Goal: Task Accomplishment & Management: Manage account settings

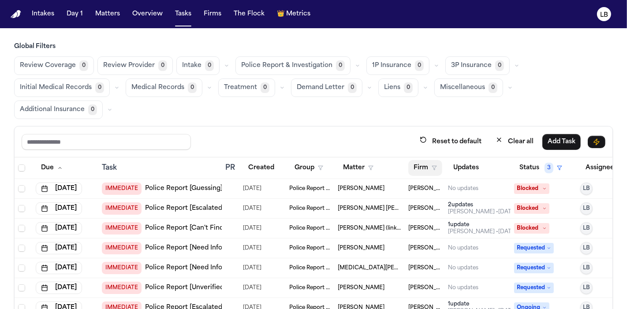
click at [424, 160] on button "Firm" at bounding box center [425, 168] width 34 height 16
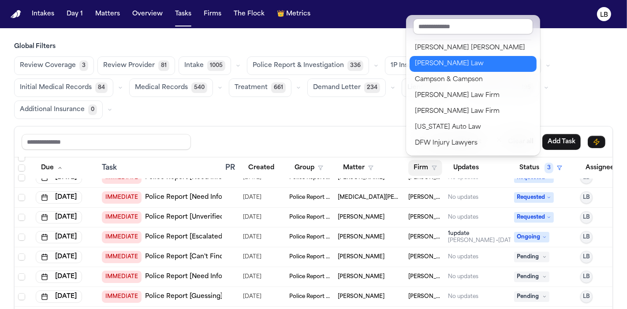
scroll to position [50, 0]
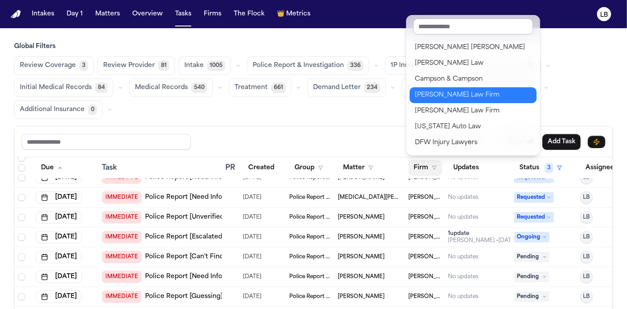
click at [464, 91] on div "[PERSON_NAME] Law Firm" at bounding box center [473, 95] width 116 height 11
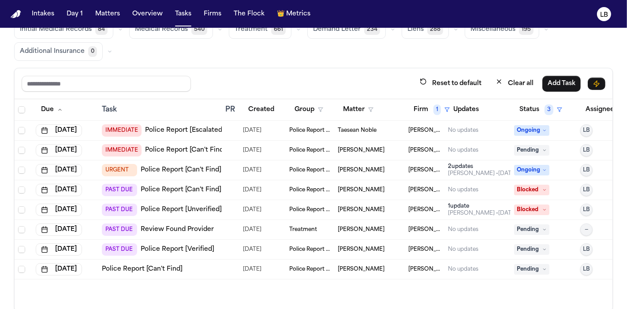
scroll to position [73, 0]
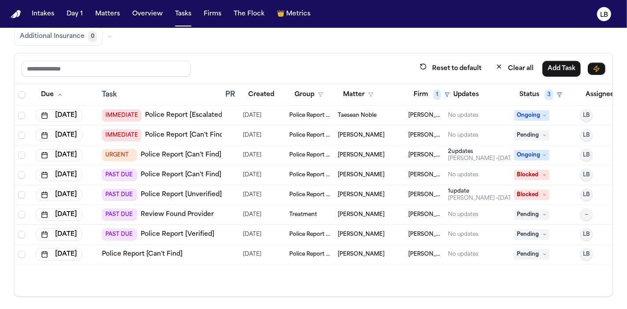
click at [383, 171] on span "Miguel Benjamin Medina" at bounding box center [361, 174] width 47 height 7
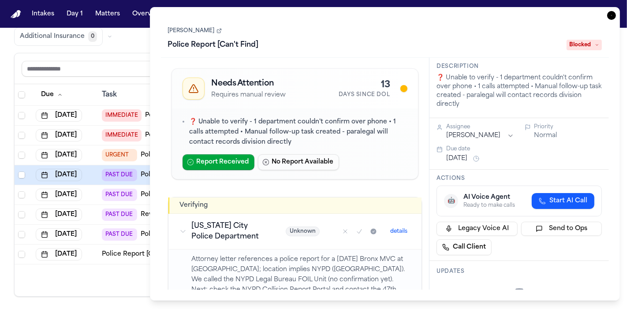
click at [228, 36] on div "Miguel Benjamin Medina Police Report [Can't Find] Blocked" at bounding box center [385, 38] width 434 height 27
click at [214, 27] on link "Miguel Benjamin Medina" at bounding box center [195, 30] width 54 height 7
click at [612, 14] on icon "button" at bounding box center [611, 15] width 9 height 9
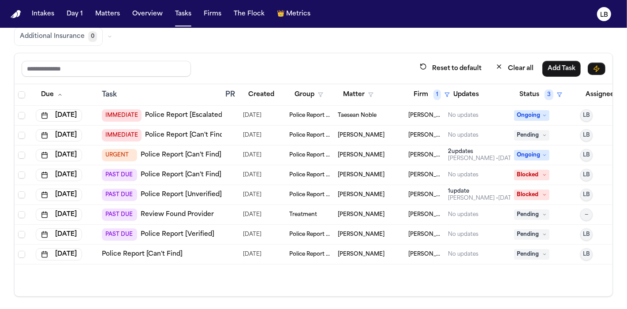
click at [362, 196] on span "Michel Beltre" at bounding box center [361, 194] width 47 height 7
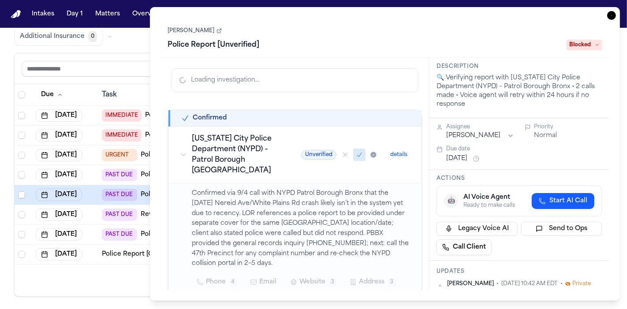
click at [196, 27] on div "Michel Beltre Police Report [Unverified] Blocked" at bounding box center [385, 38] width 434 height 27
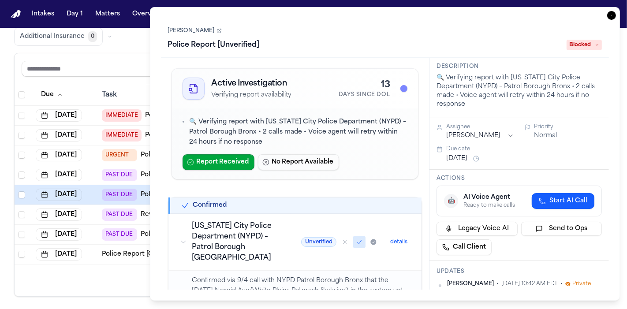
click at [195, 31] on link "Michel Beltre" at bounding box center [195, 30] width 54 height 7
click at [611, 16] on icon "button" at bounding box center [611, 15] width 9 height 9
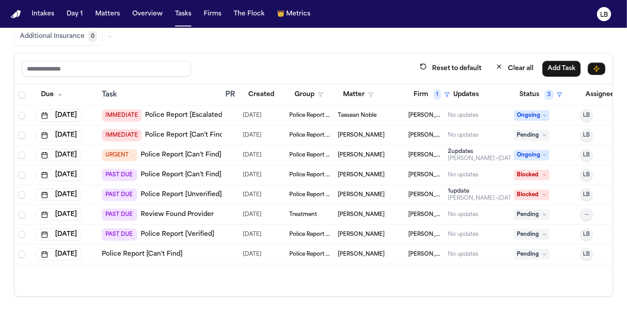
click at [334, 232] on td "Akira Suzuka" at bounding box center [369, 235] width 71 height 20
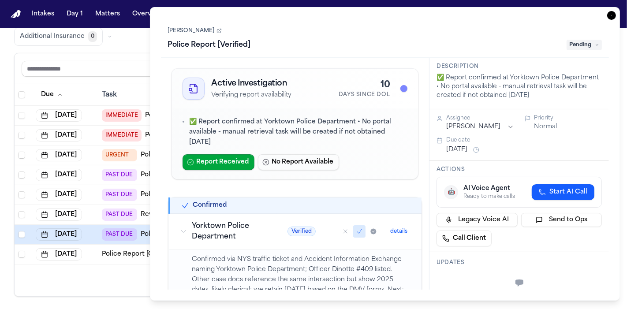
click at [186, 28] on link "Akira Suzuka" at bounding box center [195, 30] width 54 height 7
click at [612, 19] on icon "button" at bounding box center [611, 15] width 9 height 9
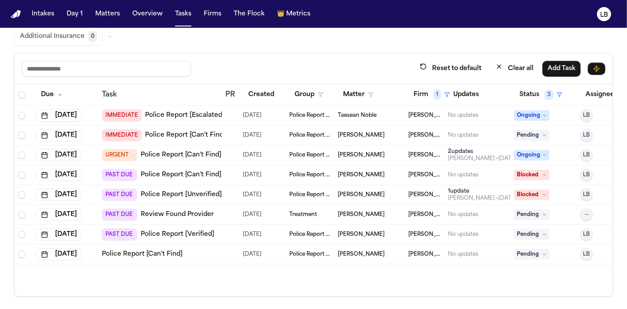
click at [355, 251] on span "Esad Mackic" at bounding box center [361, 254] width 47 height 7
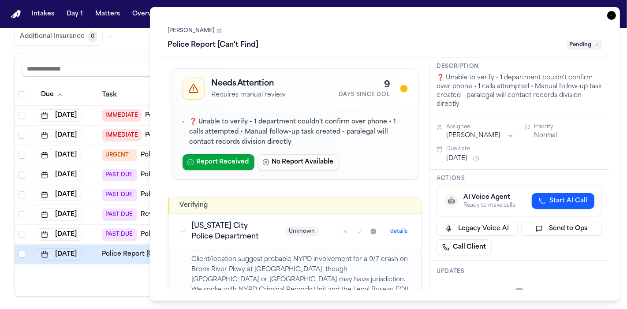
click at [614, 14] on icon "button" at bounding box center [611, 15] width 9 height 9
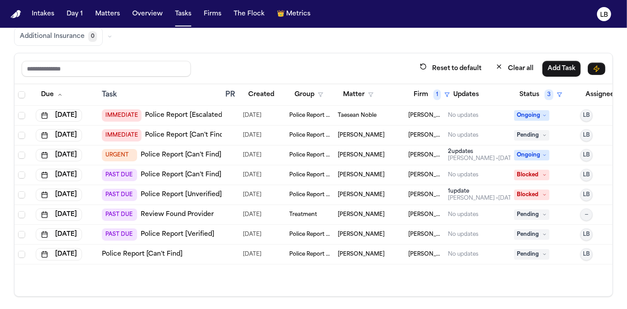
click at [347, 253] on span "Esad Mackic" at bounding box center [361, 254] width 47 height 7
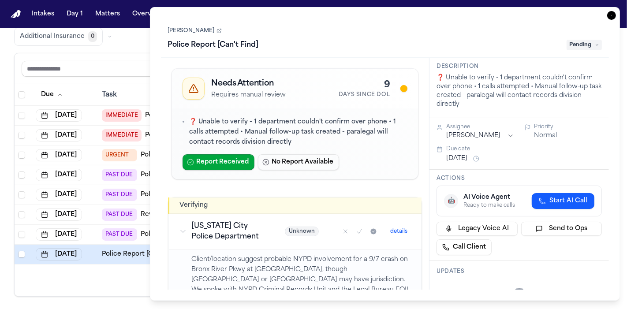
click at [610, 13] on icon "button" at bounding box center [611, 15] width 9 height 9
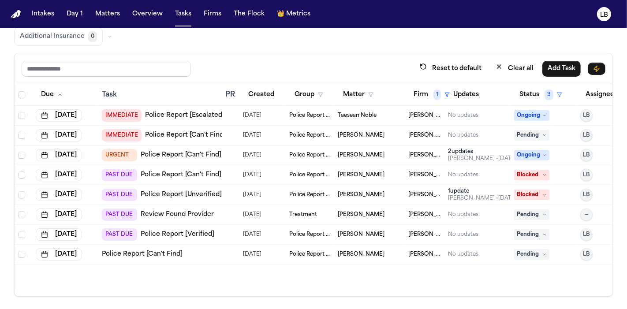
click at [164, 252] on link "Police Report [Can't Find]" at bounding box center [142, 254] width 81 height 9
click at [430, 81] on div "Reset to default Clear all Add Task" at bounding box center [314, 68] width 598 height 31
click at [432, 87] on button "Firm 1" at bounding box center [431, 95] width 47 height 16
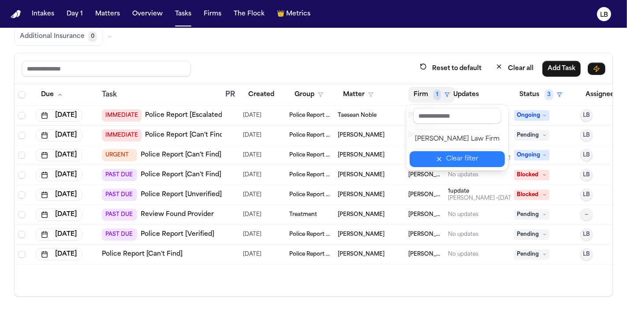
click at [469, 155] on div "Clear filter" at bounding box center [462, 159] width 32 height 11
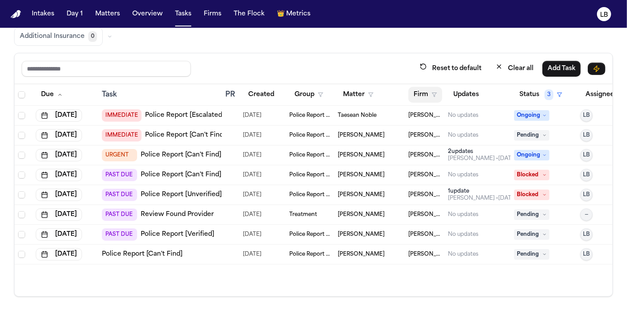
click at [429, 96] on button "Firm" at bounding box center [425, 95] width 34 height 16
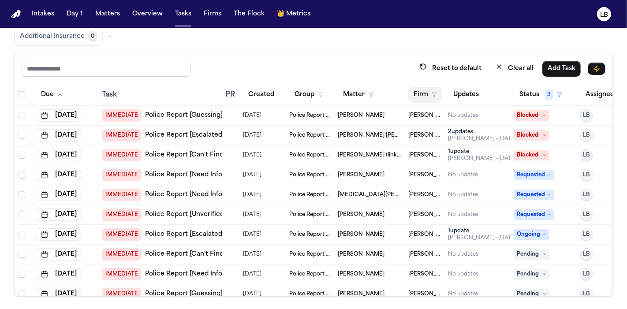
click at [412, 95] on button "Firm" at bounding box center [425, 95] width 34 height 16
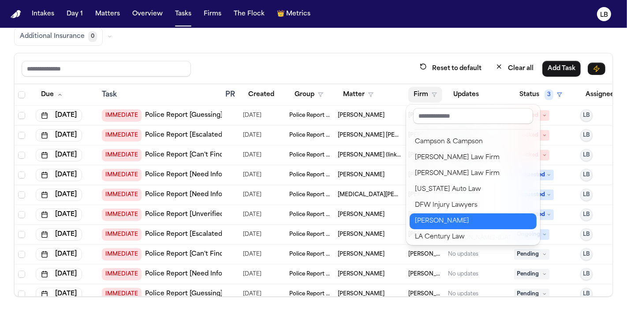
scroll to position [75, 0]
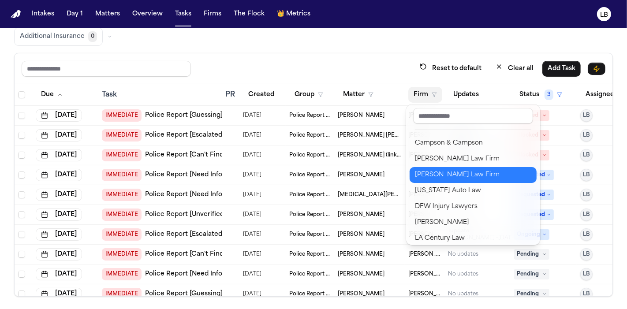
click at [436, 178] on div "[PERSON_NAME] Law Firm" at bounding box center [473, 175] width 116 height 11
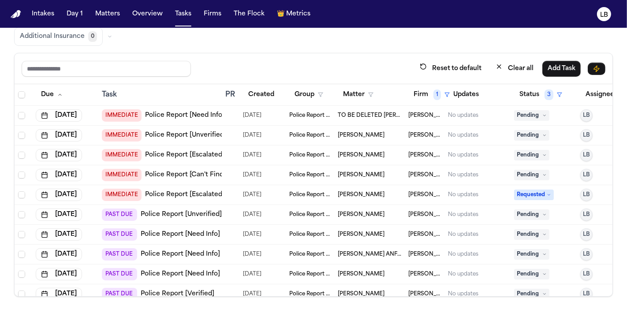
scroll to position [69, 0]
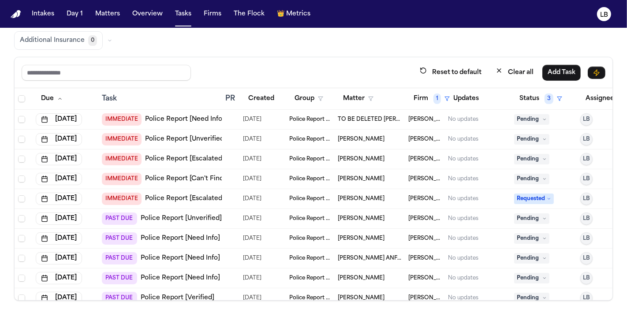
click at [416, 145] on td "[PERSON_NAME] Law Firm" at bounding box center [425, 140] width 40 height 20
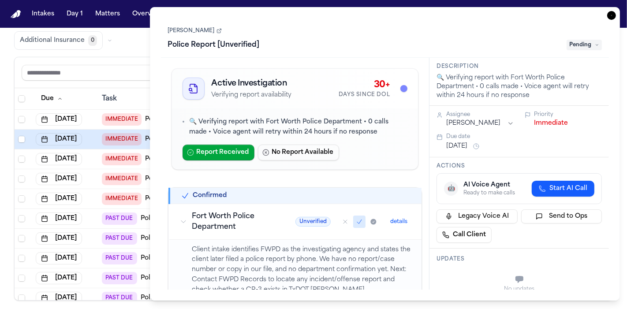
click at [193, 26] on div "Kimberly Agee Police Report [Unverified] Pending" at bounding box center [385, 38] width 434 height 27
click at [193, 28] on link "Kimberly Agee" at bounding box center [195, 30] width 54 height 7
click at [612, 18] on icon "button" at bounding box center [611, 15] width 9 height 9
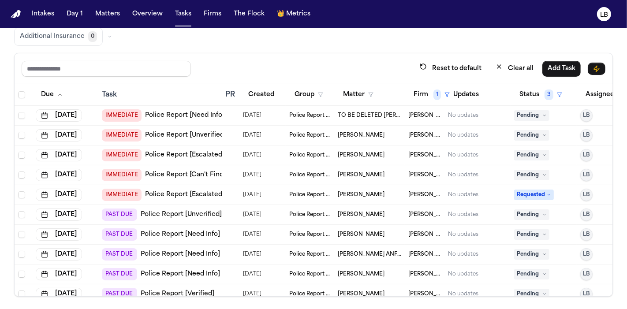
click at [349, 152] on span "Christopher Ruest" at bounding box center [361, 155] width 47 height 7
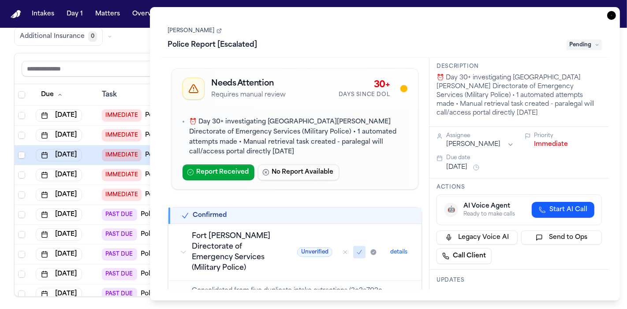
click at [215, 27] on link "Christopher Ruest" at bounding box center [195, 30] width 54 height 7
click at [612, 18] on icon "button" at bounding box center [611, 15] width 9 height 9
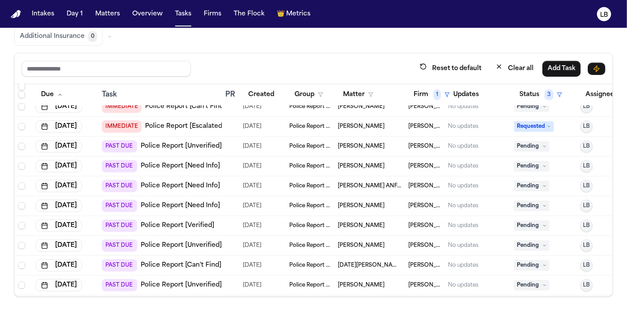
scroll to position [57, 0]
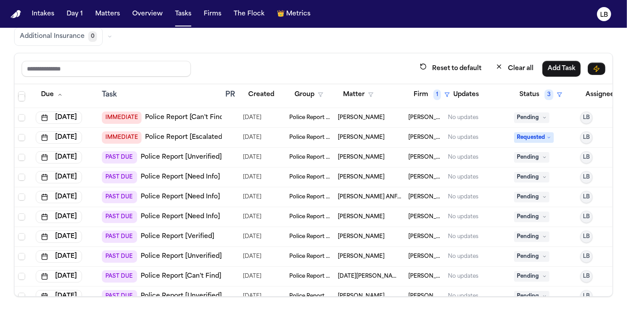
click at [364, 111] on td "Laura Cardenas" at bounding box center [369, 118] width 71 height 20
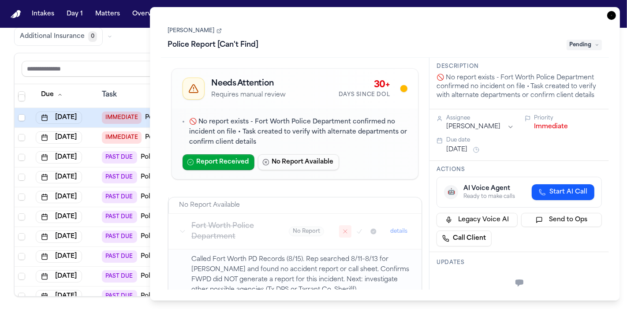
click at [187, 31] on link "Laura Cardenas" at bounding box center [195, 30] width 54 height 7
click at [611, 14] on icon "button" at bounding box center [611, 15] width 9 height 9
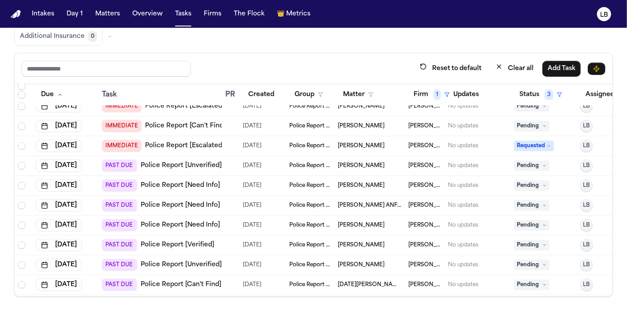
scroll to position [48, 0]
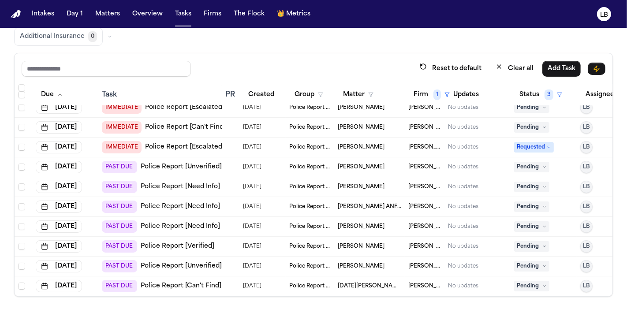
click at [374, 144] on span "Qurratulain Sohail" at bounding box center [361, 147] width 47 height 7
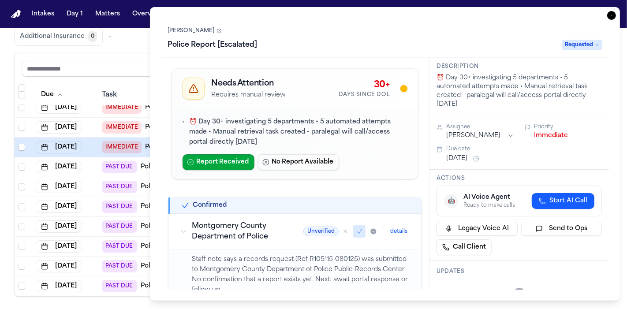
click at [211, 28] on link "Qurratulain Sohail" at bounding box center [195, 30] width 54 height 7
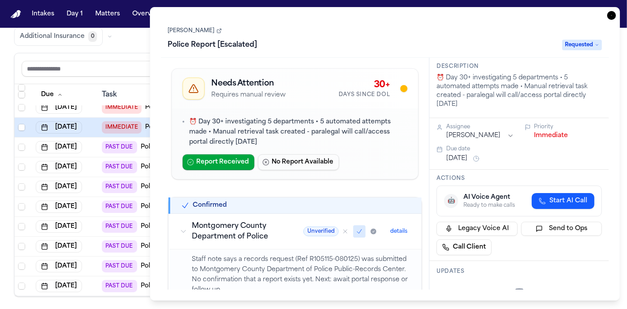
click at [610, 15] on icon "button" at bounding box center [611, 15] width 9 height 9
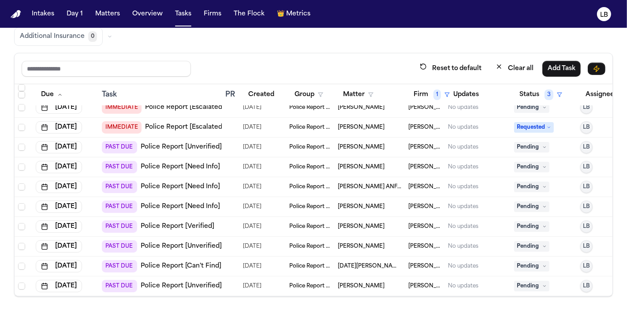
click at [370, 126] on span "Qurratulain Sohail" at bounding box center [361, 127] width 47 height 7
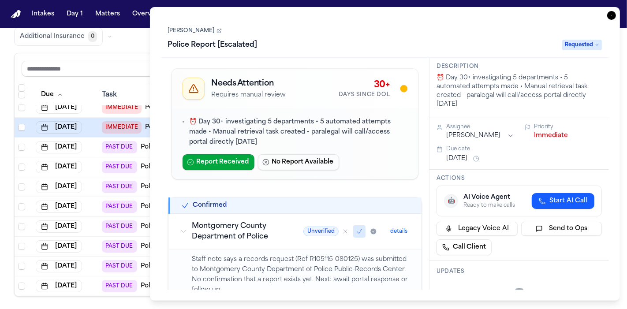
click at [613, 18] on icon "button" at bounding box center [611, 15] width 9 height 9
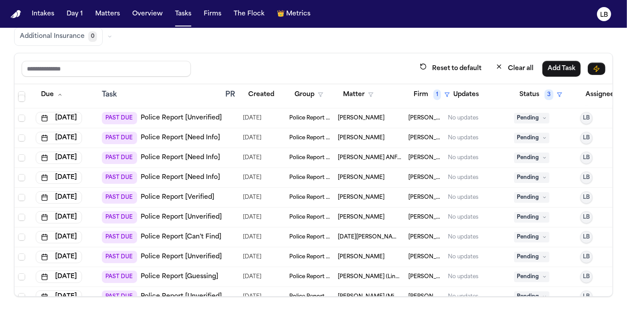
scroll to position [77, 0]
click at [300, 119] on td "Police Report & Investigation" at bounding box center [310, 118] width 48 height 20
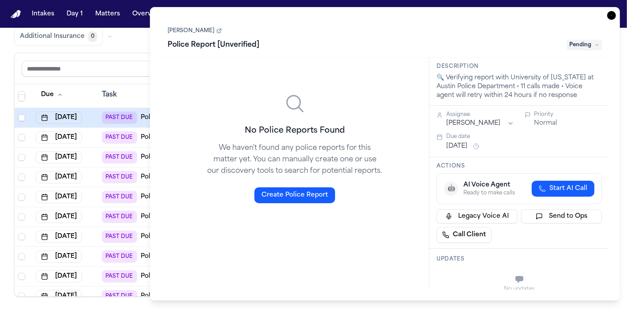
click at [203, 29] on link "Joseph Figueroa Jr." at bounding box center [195, 30] width 54 height 7
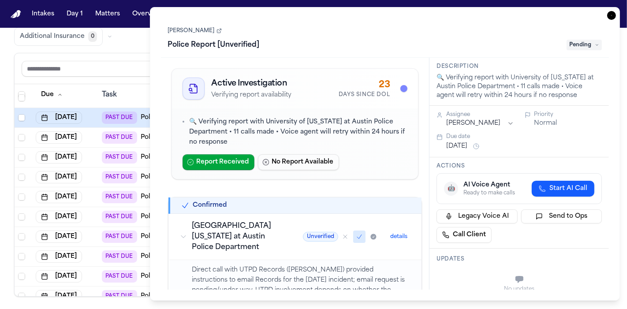
click at [609, 18] on icon "button" at bounding box center [611, 15] width 9 height 9
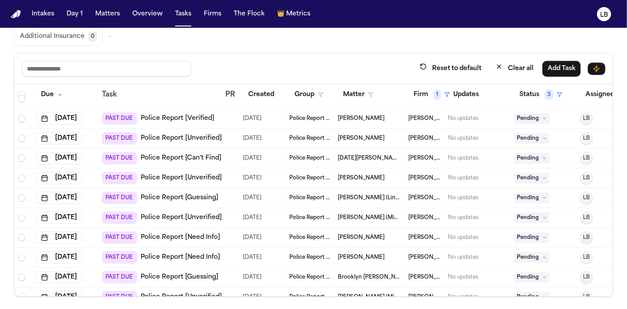
scroll to position [156, 0]
drag, startPoint x: 608, startPoint y: 204, endPoint x: 342, endPoint y: 54, distance: 305.0
click at [342, 54] on div "Reset to default Clear all Add Task" at bounding box center [314, 68] width 598 height 31
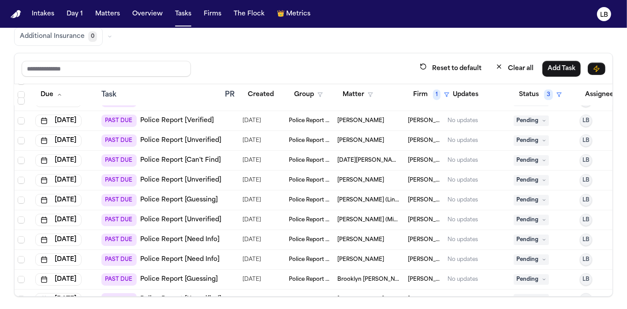
scroll to position [153, 0]
click at [278, 119] on div "09/06/2025" at bounding box center [261, 121] width 39 height 12
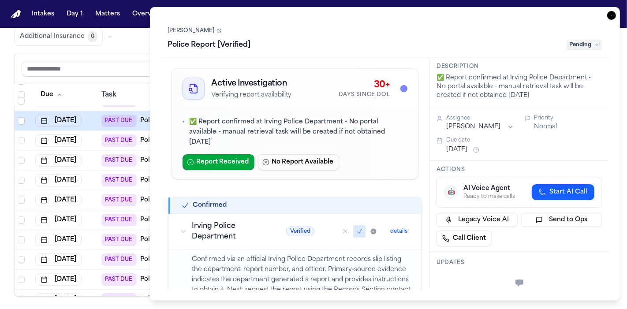
click at [193, 29] on link "[PERSON_NAME]" at bounding box center [195, 30] width 54 height 7
click at [618, 15] on div "Task Details May Zapata Police Report [Verified] Pending Active Investigation V…" at bounding box center [385, 153] width 470 height 293
click at [605, 16] on div "Task Details May Zapata Police Report [Verified] Pending Active Investigation V…" at bounding box center [385, 153] width 470 height 293
click at [607, 17] on icon "button" at bounding box center [611, 15] width 9 height 9
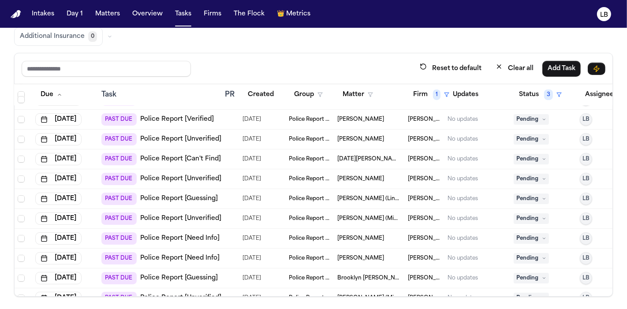
scroll to position [158, 0]
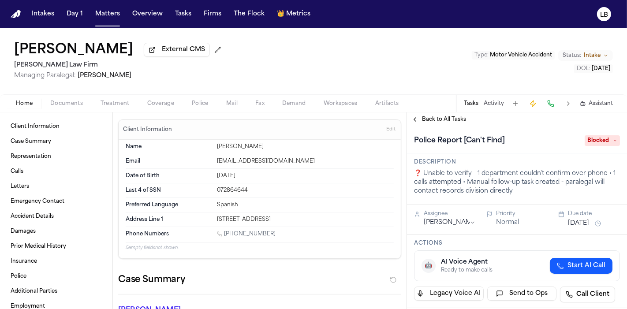
click at [197, 102] on span "Police" at bounding box center [200, 103] width 17 height 7
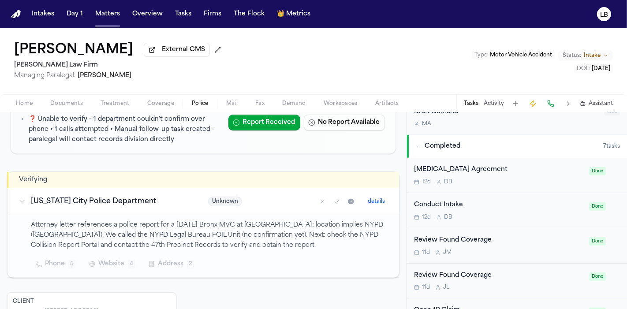
scroll to position [557, 0]
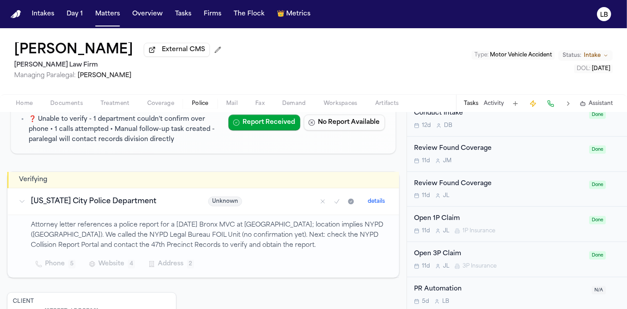
click at [490, 102] on button "Activity" at bounding box center [493, 103] width 20 height 7
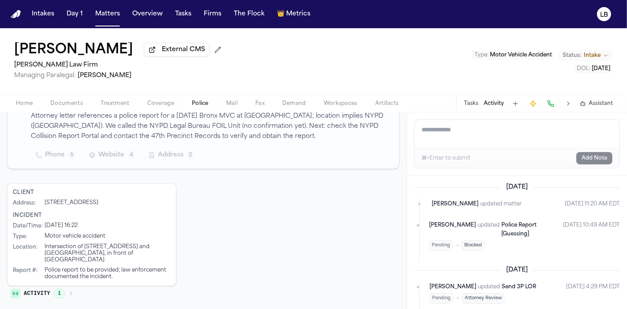
scroll to position [0, 0]
click at [204, 101] on span "Police" at bounding box center [200, 103] width 17 height 7
click at [74, 100] on span "Documents" at bounding box center [66, 103] width 33 height 7
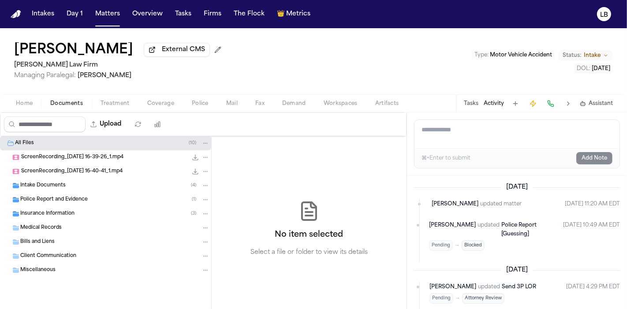
click at [80, 189] on div "Intake Documents ( 4 )" at bounding box center [114, 186] width 189 height 8
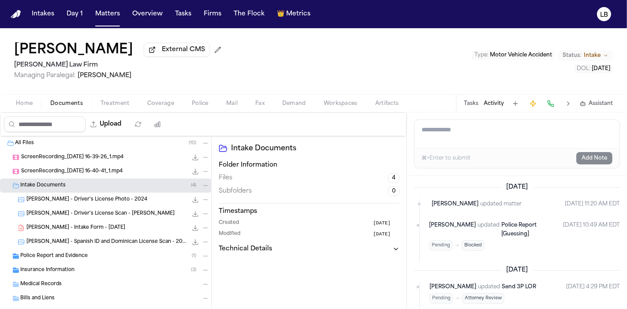
click at [91, 255] on div "Police Report and Evidence ( 1 )" at bounding box center [114, 256] width 189 height 8
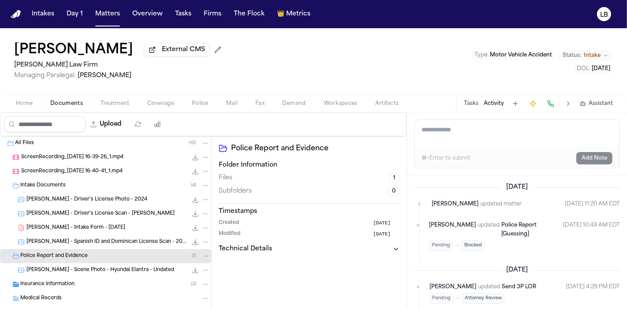
scroll to position [18, 0]
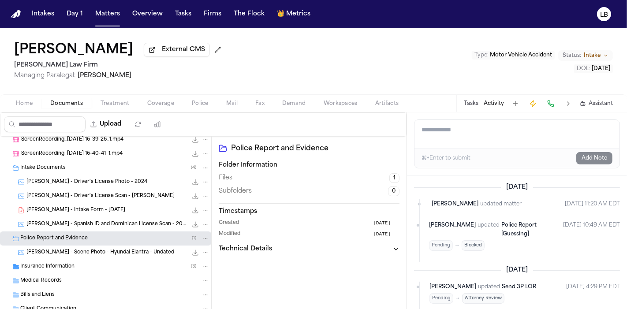
click at [193, 104] on span "Police" at bounding box center [200, 103] width 17 height 7
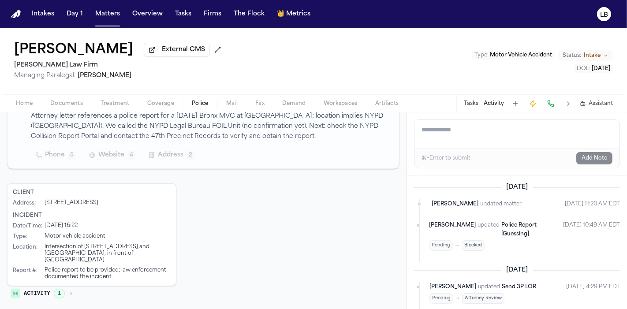
scroll to position [208, 0]
click at [71, 100] on span "Documents" at bounding box center [66, 103] width 33 height 7
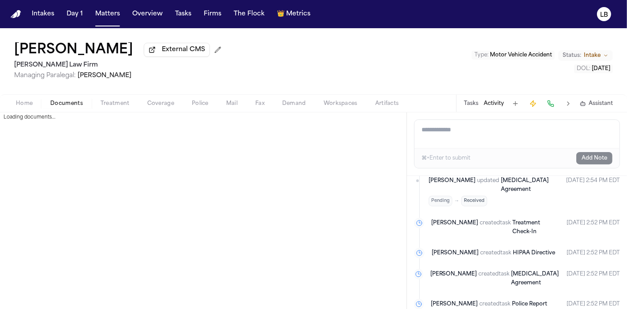
scroll to position [993, 0]
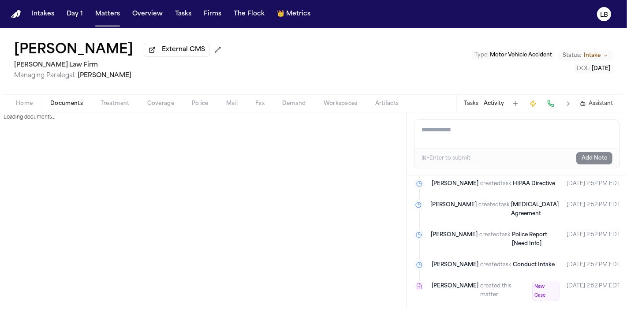
click at [475, 97] on div "Tasks Activity Assistant" at bounding box center [538, 103] width 164 height 17
click at [491, 106] on button "Activity" at bounding box center [493, 103] width 20 height 7
click at [475, 102] on button "Tasks" at bounding box center [471, 103] width 15 height 7
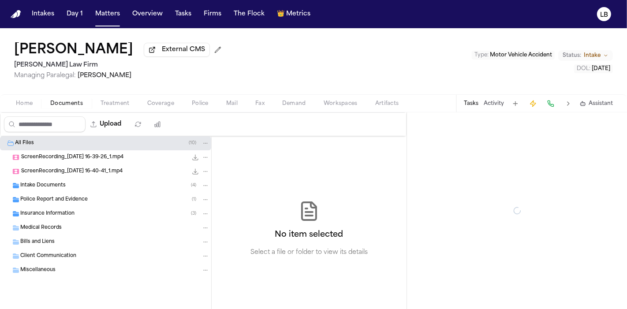
click at [108, 178] on div "Intake Documents ( 4 )" at bounding box center [105, 185] width 211 height 14
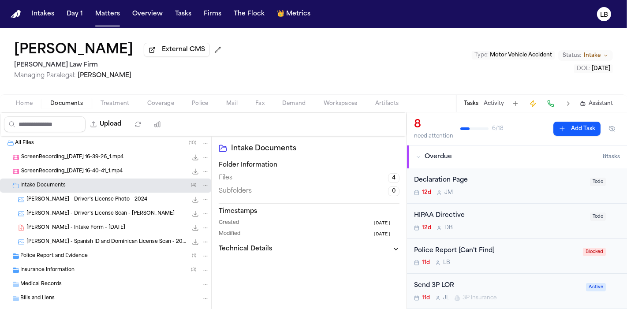
click at [113, 230] on div "M. Medina - Intake Form - 9.4.25 23.3 KB • PDF" at bounding box center [117, 227] width 183 height 9
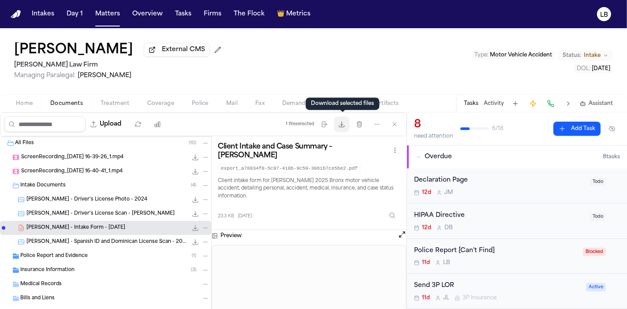
click at [347, 126] on button "Download files" at bounding box center [342, 124] width 16 height 16
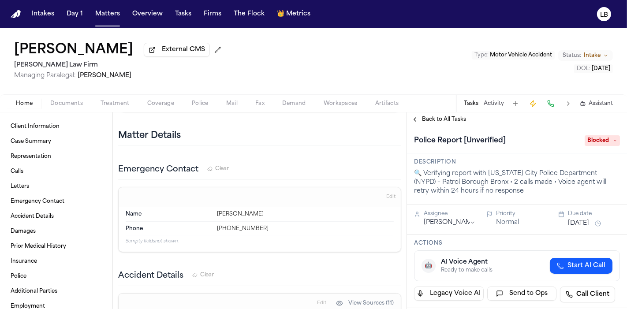
scroll to position [1142, 0]
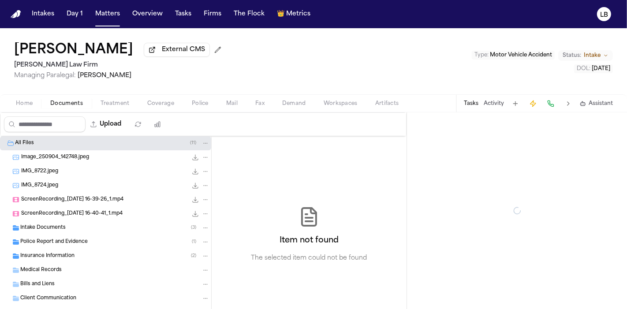
click at [72, 99] on button "Documents" at bounding box center [66, 103] width 50 height 11
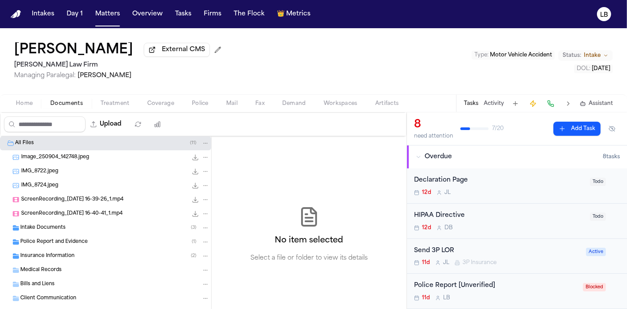
click at [91, 230] on div "Intake Documents ( 3 )" at bounding box center [114, 228] width 189 height 8
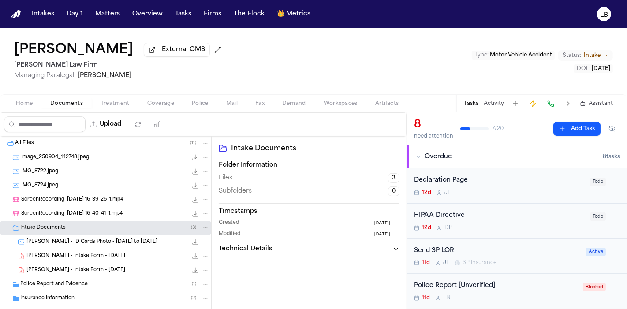
click at [93, 286] on div "Police Report and Evidence ( 1 )" at bounding box center [114, 284] width 189 height 8
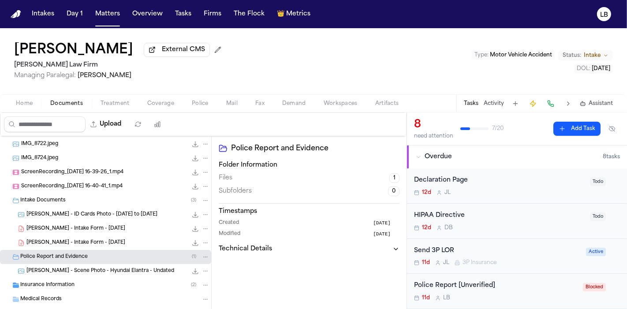
scroll to position [27, 0]
click at [96, 234] on div "M. Beltre - Intake Form - 9.4.25 22.6 KB • PDF" at bounding box center [105, 229] width 211 height 14
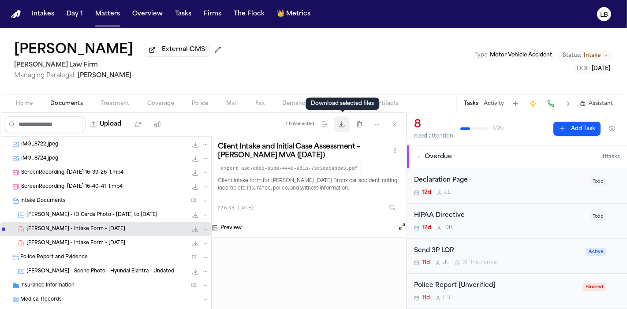
click at [347, 125] on button "Download files" at bounding box center [342, 124] width 16 height 16
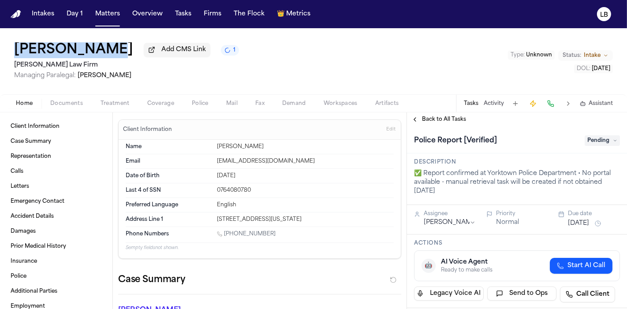
drag, startPoint x: 100, startPoint y: 45, endPoint x: 15, endPoint y: 55, distance: 85.1
click at [15, 55] on div "Akira Suzuka Add CMS Link 1" at bounding box center [126, 50] width 225 height 16
copy h1 "Akira Suzuka"
click at [65, 99] on button "Documents" at bounding box center [66, 103] width 50 height 11
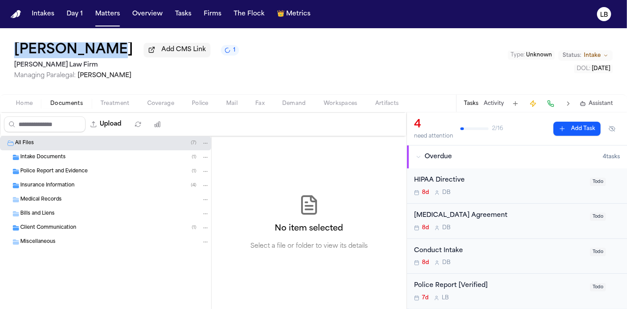
click at [79, 168] on span "Police Report and Evidence" at bounding box center [53, 171] width 67 height 7
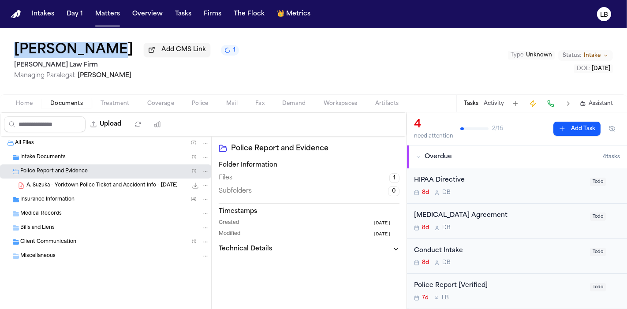
click at [89, 184] on span "A. Suzuka - Yorktown Police Ticket and Accident Info - 9.6.25" at bounding box center [101, 185] width 151 height 7
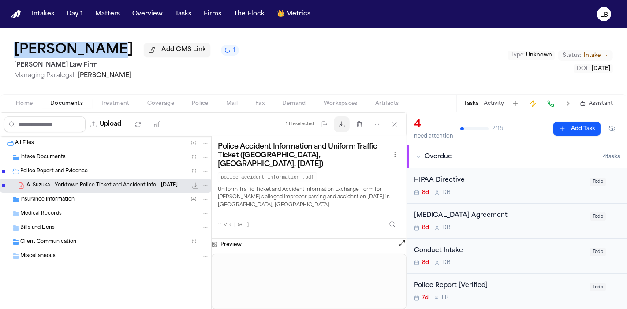
click at [344, 130] on button "Download files" at bounding box center [342, 124] width 16 height 16
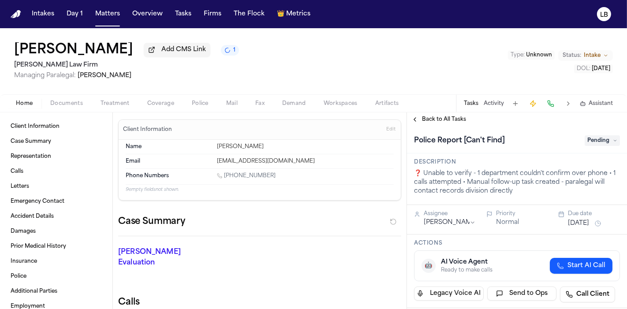
click at [71, 102] on span "Documents" at bounding box center [66, 103] width 33 height 7
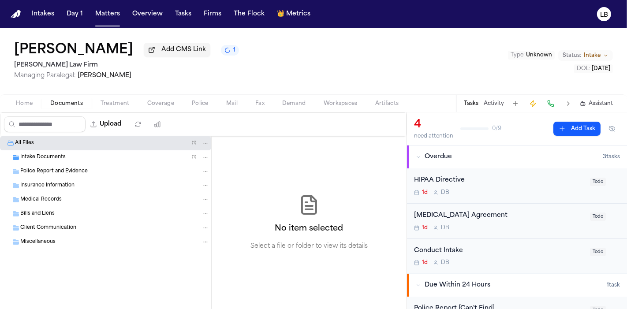
click at [64, 157] on span "Intake Documents" at bounding box center [42, 157] width 45 height 7
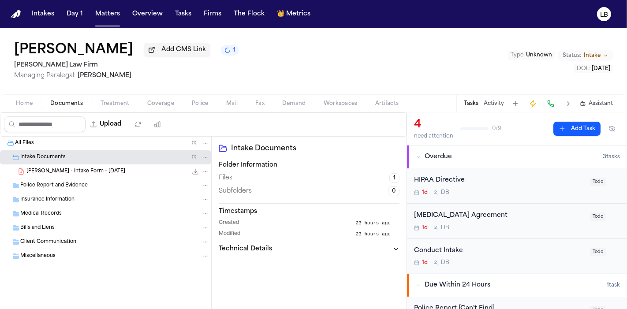
click at [74, 170] on span "E. Mackic - Intake Form - 9.13.25" at bounding box center [75, 171] width 99 height 7
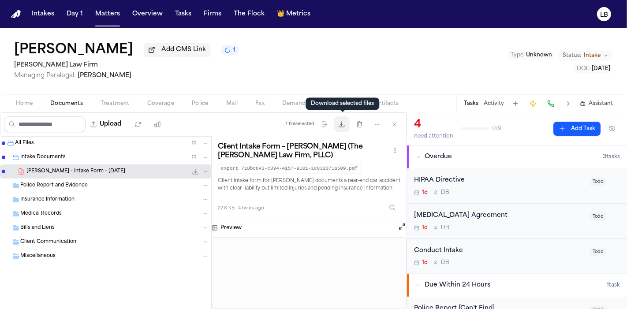
click at [341, 122] on icon "button" at bounding box center [341, 124] width 7 height 7
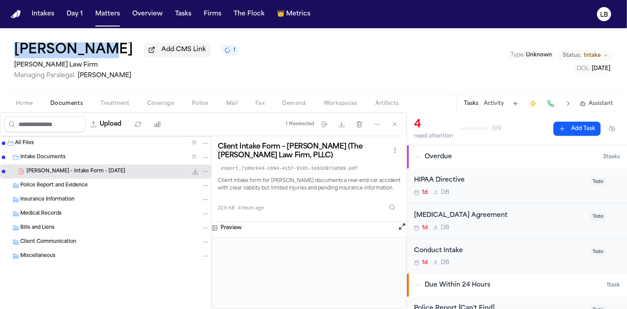
copy h1 "Esad Mackic"
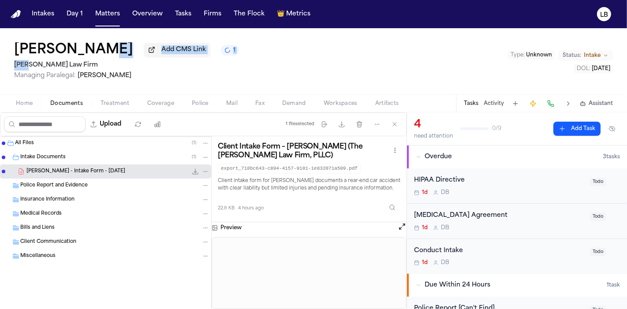
drag, startPoint x: 100, startPoint y: 52, endPoint x: 30, endPoint y: 64, distance: 71.1
click at [30, 64] on div "Esad Mackic Add CMS Link 1 Martello Law Firm Managing Paralegal: Michelle Landa…" at bounding box center [126, 61] width 225 height 38
click at [206, 12] on button "Firms" at bounding box center [212, 14] width 25 height 16
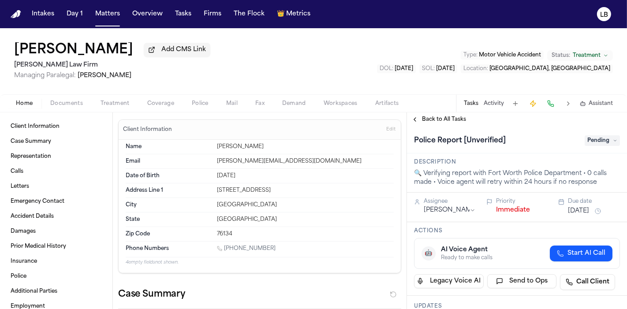
click at [626, 99] on div "Home Documents Treatment Coverage Police Mail Fax Demand Workspaces Artifacts T…" at bounding box center [313, 103] width 627 height 18
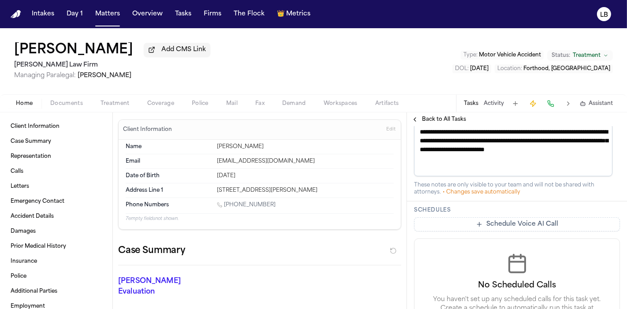
scroll to position [414, 0]
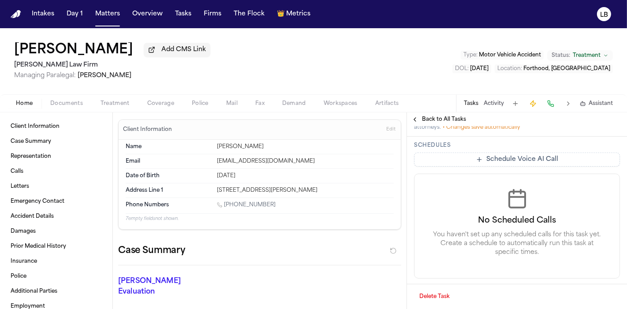
click at [209, 104] on button "Police" at bounding box center [200, 103] width 34 height 11
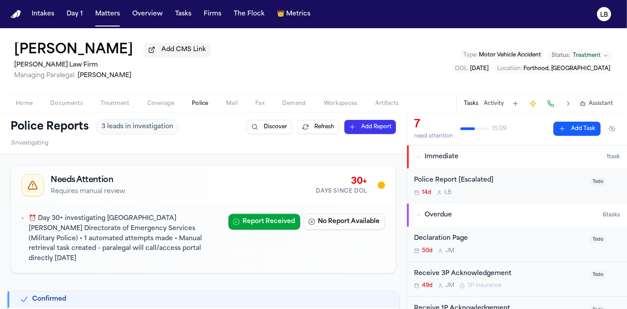
scroll to position [142, 0]
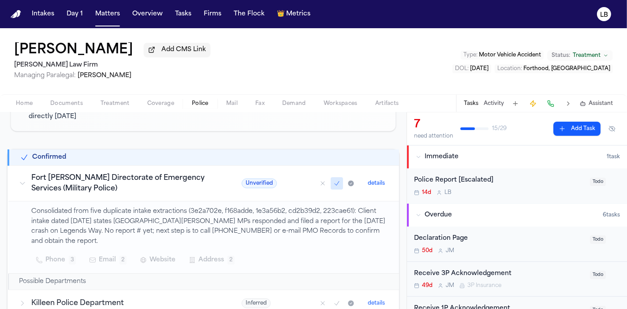
click at [76, 104] on span "Documents" at bounding box center [66, 103] width 33 height 7
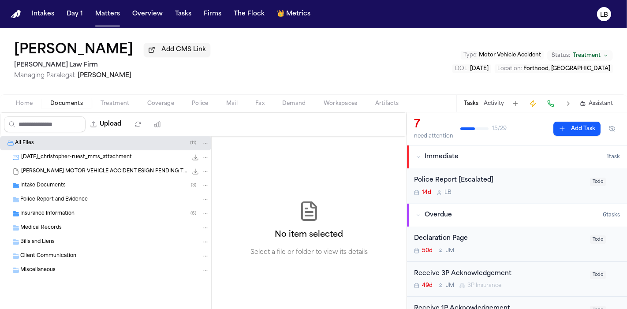
click at [63, 182] on span "Intake Documents" at bounding box center [42, 185] width 45 height 7
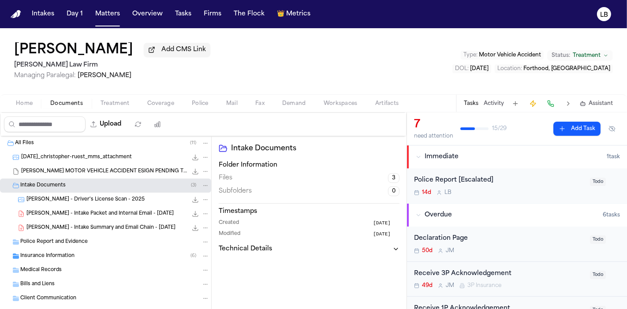
click at [94, 217] on div "[PERSON_NAME] - Intake Packet and Internal Email - [DATE] 292.8 KB • PDF" at bounding box center [117, 213] width 183 height 9
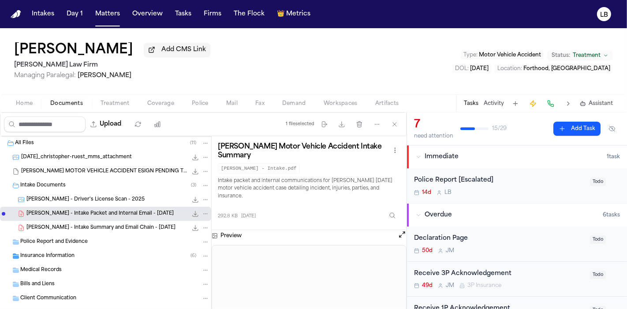
click at [98, 231] on div "[PERSON_NAME] - Intake Summary and Email Chain - [DATE] 243.4 KB • PDF" at bounding box center [117, 227] width 183 height 9
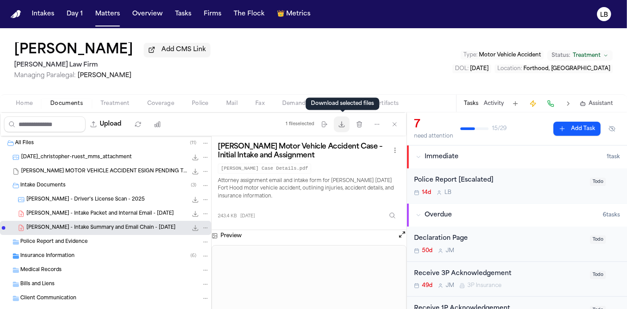
click at [346, 125] on button "Download files" at bounding box center [342, 124] width 16 height 16
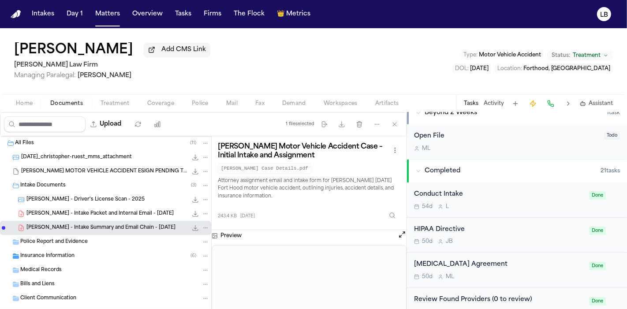
scroll to position [350, 0]
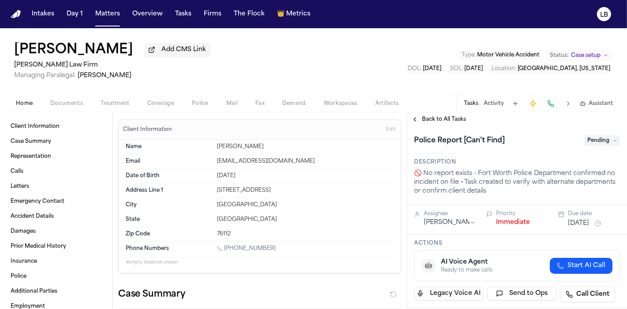
click at [58, 104] on span "Documents" at bounding box center [66, 103] width 33 height 7
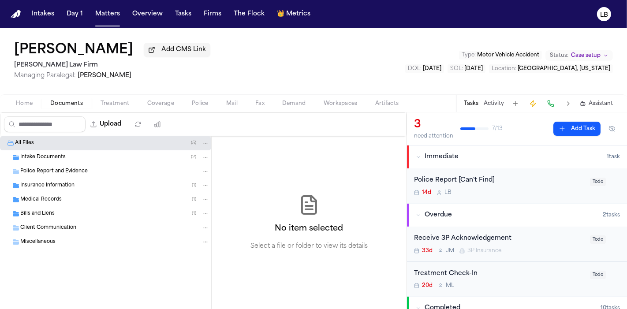
click at [88, 169] on div "Police Report and Evidence" at bounding box center [114, 171] width 189 height 8
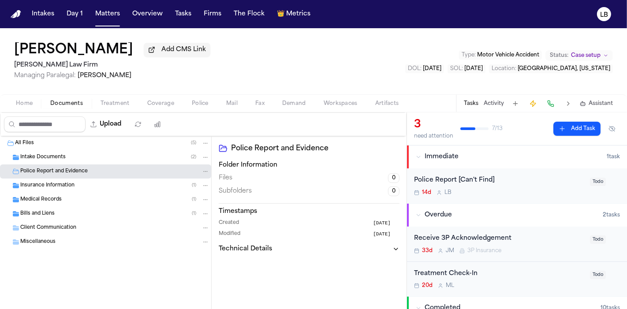
click at [71, 155] on div "Intake Documents ( 2 )" at bounding box center [114, 157] width 189 height 8
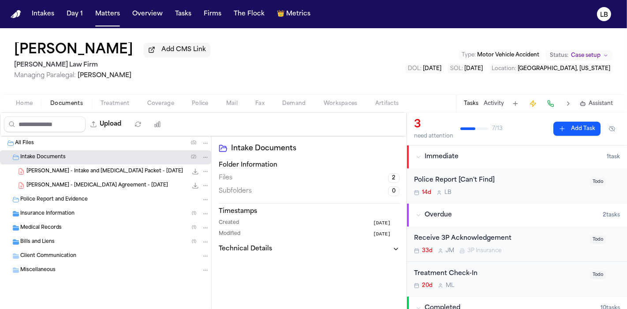
click at [95, 174] on span "[PERSON_NAME] - Intake and [MEDICAL_DATA] Packet - [DATE]" at bounding box center [104, 171] width 156 height 7
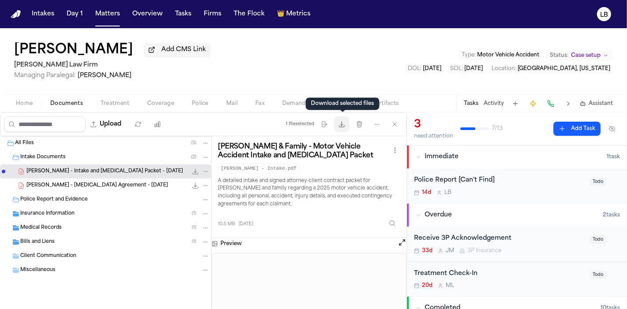
click at [345, 126] on icon "button" at bounding box center [341, 124] width 7 height 7
click at [26, 102] on span "Home" at bounding box center [24, 103] width 17 height 7
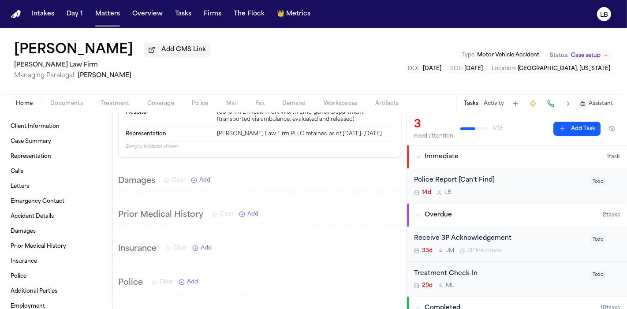
scroll to position [1177, 0]
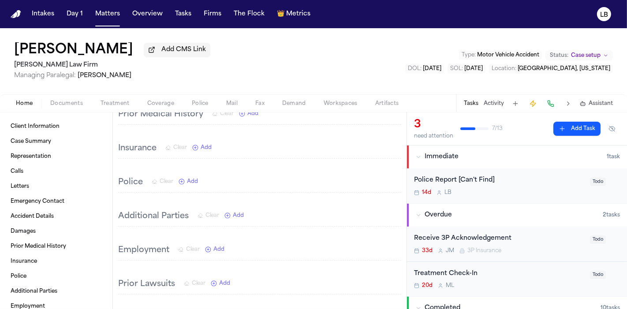
click at [0, 94] on div "[PERSON_NAME] Add CMS Link [PERSON_NAME] Law Firm Managing Paralegal: [PERSON_N…" at bounding box center [313, 61] width 627 height 66
click at [2, 104] on div "Home Documents Treatment Coverage Police Mail Fax Demand Workspaces Artifacts T…" at bounding box center [313, 103] width 627 height 18
click at [71, 102] on span "Documents" at bounding box center [66, 103] width 33 height 7
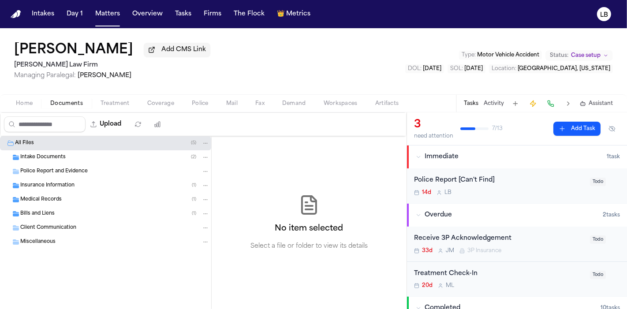
click at [111, 166] on div "Police Report and Evidence" at bounding box center [105, 171] width 211 height 14
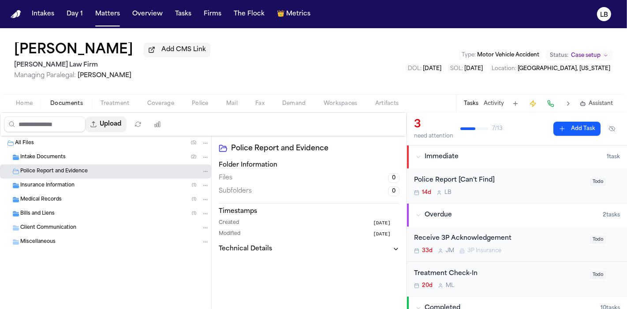
click at [124, 119] on button "Upload" at bounding box center [105, 124] width 41 height 16
select select "**********"
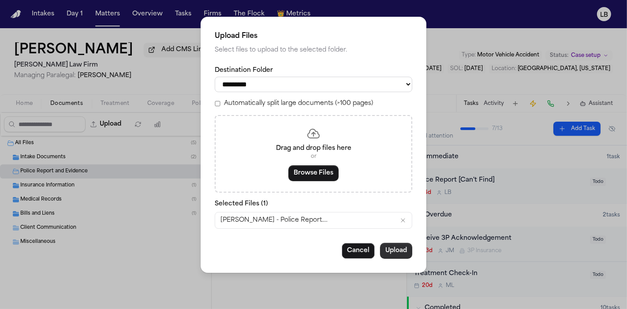
click at [385, 256] on button "Upload" at bounding box center [396, 251] width 32 height 16
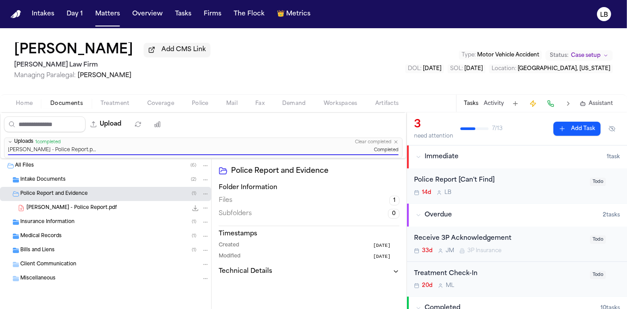
click at [529, 206] on button "Overdue 2 task s" at bounding box center [517, 215] width 220 height 23
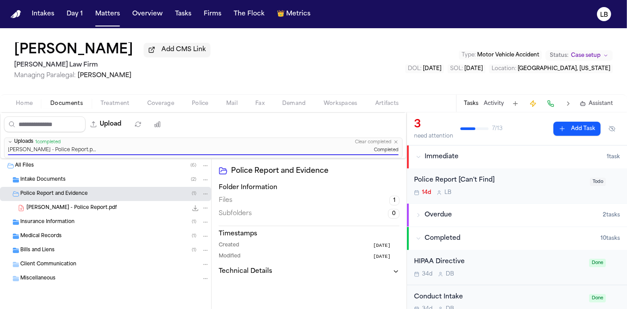
click at [523, 186] on div "Police Report [Can't Find] 14d L B" at bounding box center [499, 185] width 171 height 21
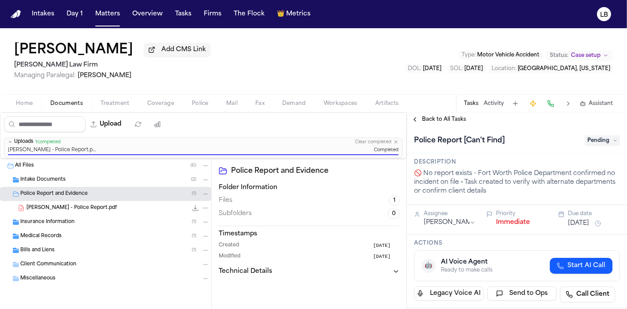
click at [584, 135] on span "Pending" at bounding box center [601, 140] width 35 height 11
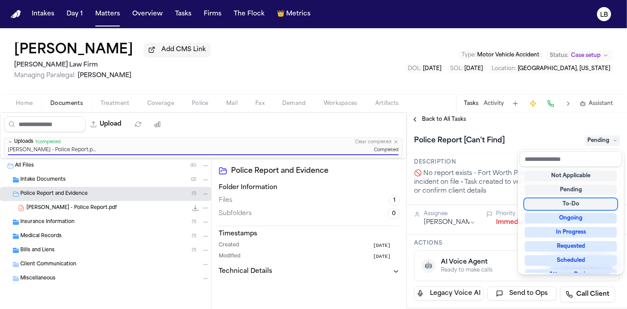
scroll to position [137, 0]
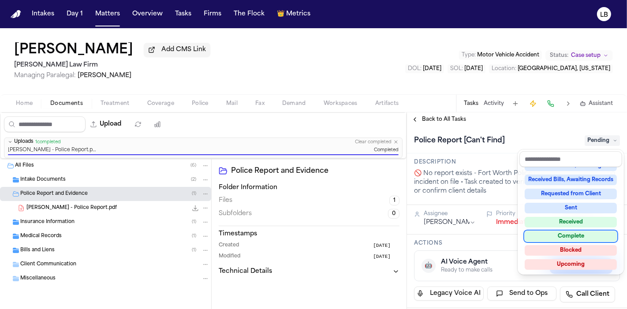
click at [585, 232] on div "Complete" at bounding box center [570, 236] width 92 height 11
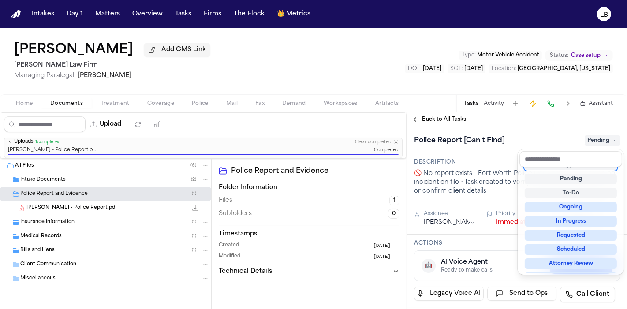
scroll to position [4, 0]
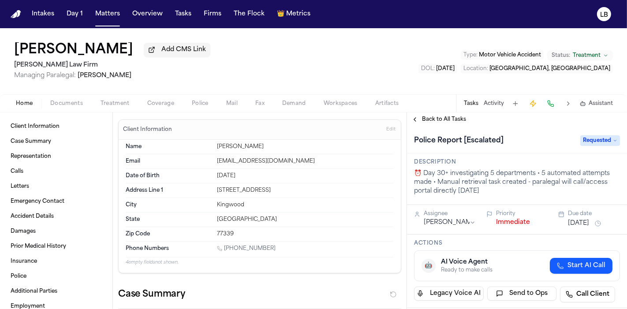
click at [200, 100] on span "Police" at bounding box center [200, 103] width 17 height 7
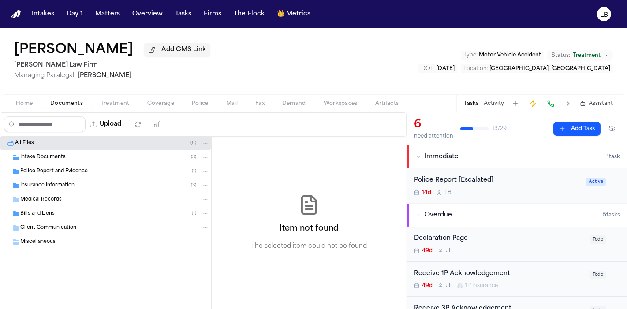
click at [81, 104] on span "Documents" at bounding box center [66, 103] width 33 height 7
click at [78, 173] on span "Police Report and Evidence" at bounding box center [53, 171] width 67 height 7
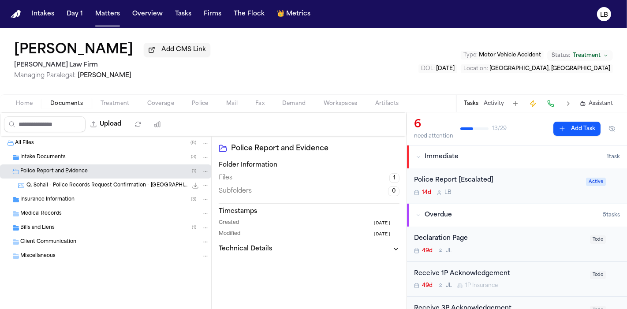
click at [88, 185] on span "Q. Sohail - Police Records Request Confirmation - [GEOGRAPHIC_DATA][PERSON_NAME…" at bounding box center [106, 185] width 161 height 7
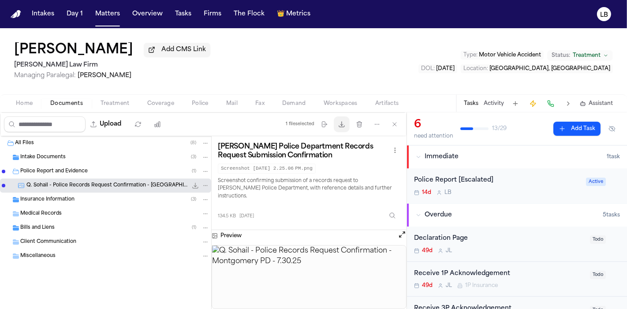
click at [347, 126] on button "Download files" at bounding box center [342, 124] width 16 height 16
drag, startPoint x: 137, startPoint y: 53, endPoint x: 19, endPoint y: 49, distance: 118.1
click at [19, 49] on div "Qurratulain Sohail Add CMS Link" at bounding box center [112, 50] width 196 height 16
copy h1 "Qurratulain Sohail"
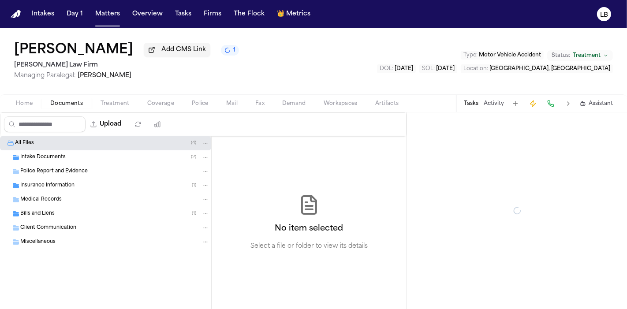
click at [67, 102] on span "Documents" at bounding box center [66, 103] width 33 height 7
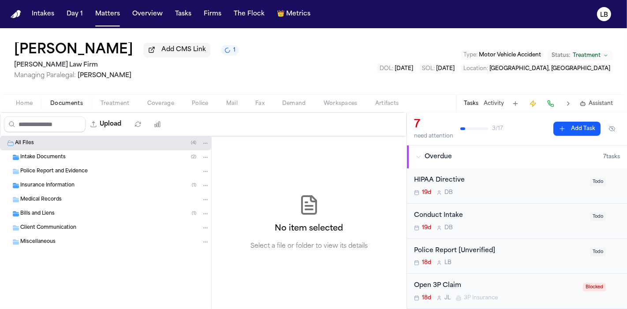
click at [75, 162] on div "Intake Documents ( 2 )" at bounding box center [105, 157] width 211 height 14
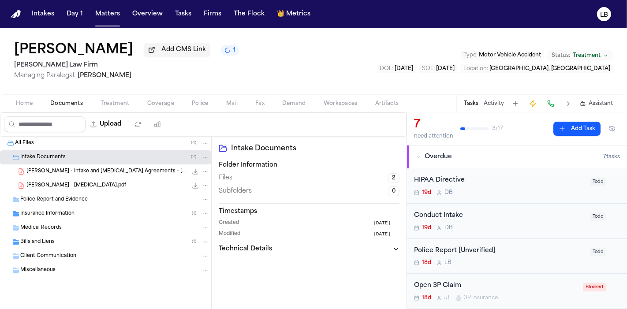
click at [84, 174] on div "J. Figueroa - Intake and Retainer Agreements - 8.24.25 5.4 MB • PDF" at bounding box center [117, 171] width 183 height 9
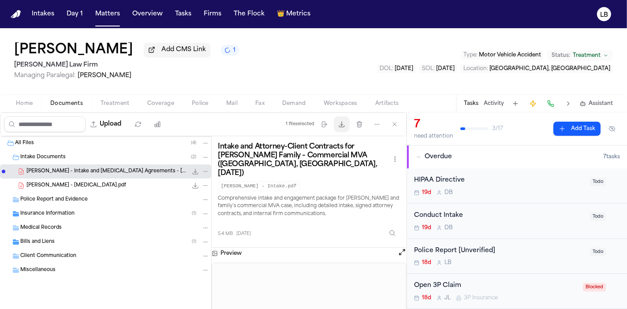
click at [349, 118] on button "Download files" at bounding box center [342, 124] width 16 height 16
click at [30, 104] on span "Home" at bounding box center [24, 103] width 17 height 7
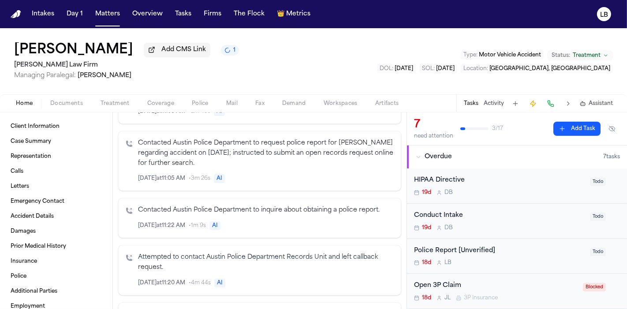
scroll to position [782, 0]
click at [0, 52] on div "Joseph Figueroa Jr. Add CMS Link 1 Ruy Mireles Law Firm Managing Paralegal: Jes…" at bounding box center [313, 61] width 627 height 66
drag, startPoint x: 2, startPoint y: 50, endPoint x: 142, endPoint y: 53, distance: 140.6
click at [142, 53] on div "Joseph Figueroa Jr. Add CMS Link 1 Ruy Mireles Law Firm Managing Paralegal: Jes…" at bounding box center [313, 61] width 627 height 66
copy h1 "Joseph Figueroa Jr."
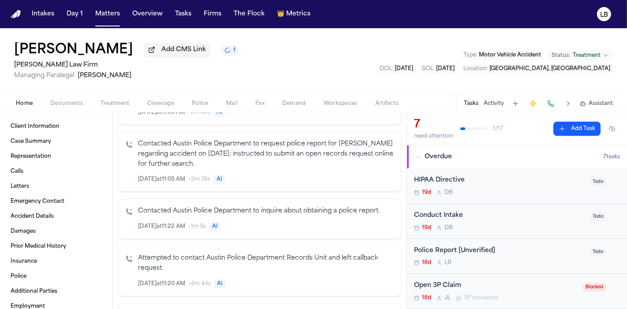
click at [0, 98] on div "Home Documents Treatment Coverage Police Mail Fax Demand Workspaces Artifacts T…" at bounding box center [313, 103] width 627 height 18
click at [0, 69] on div "Joseph Figueroa Jr. Add CMS Link 1 Ruy Mireles Law Firm Managing Paralegal: Jes…" at bounding box center [313, 61] width 627 height 66
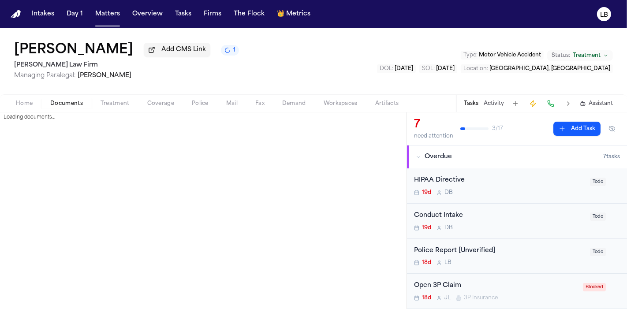
click at [68, 102] on span "Documents" at bounding box center [66, 103] width 33 height 7
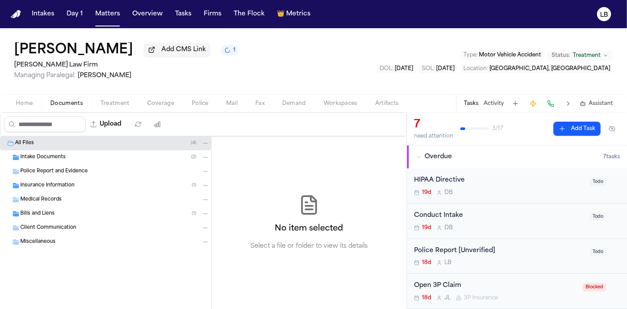
click at [67, 153] on div "Intake Documents ( 2 )" at bounding box center [114, 157] width 189 height 8
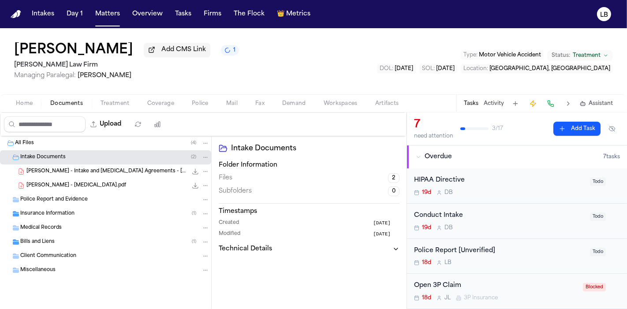
click at [66, 173] on span "J. Figueroa - Intake and Retainer Agreements - 8.24.25" at bounding box center [106, 171] width 161 height 7
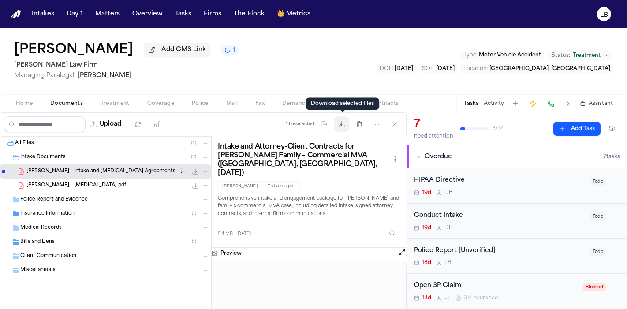
click at [343, 130] on button "Download files" at bounding box center [342, 124] width 16 height 16
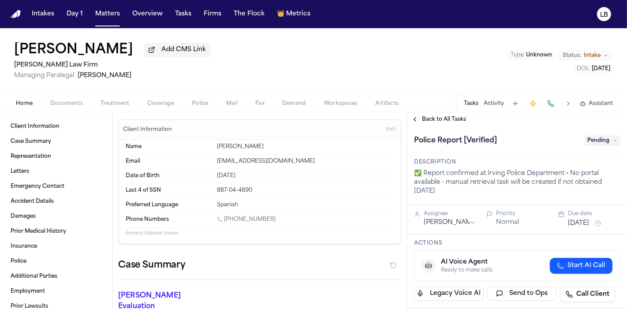
click at [0, 28] on button "Copy Matter ID" at bounding box center [5, 33] width 11 height 11
